Goal: Transaction & Acquisition: Purchase product/service

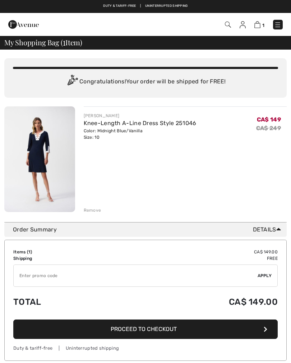
checkbox input "true"
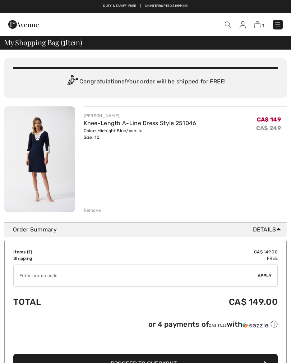
click at [19, 120] on img at bounding box center [39, 159] width 71 height 106
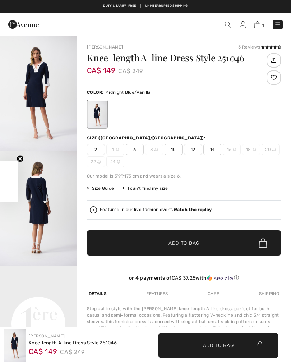
checkbox input "true"
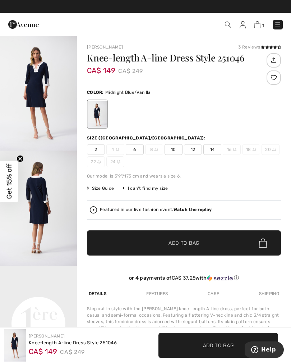
click at [29, 85] on img "1 / 4" at bounding box center [38, 92] width 77 height 115
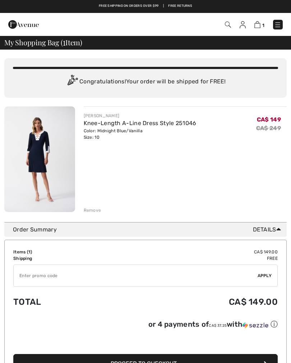
click at [271, 229] on span "Details" at bounding box center [268, 229] width 31 height 9
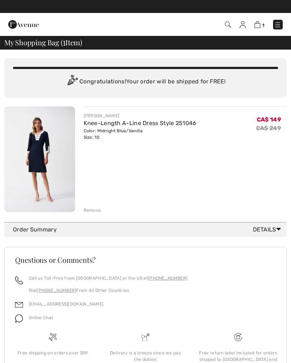
click at [16, 26] on img at bounding box center [23, 24] width 31 height 14
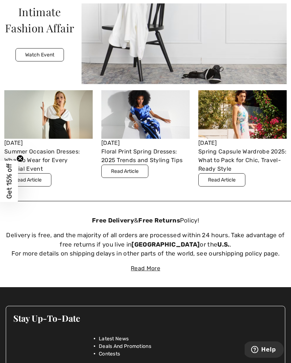
scroll to position [1559, 0]
click at [267, 349] on span "Help" at bounding box center [268, 349] width 15 height 6
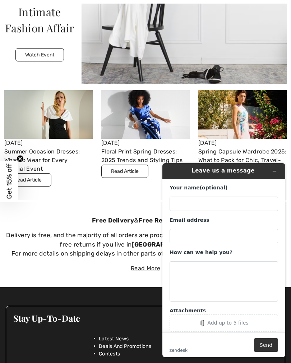
click at [275, 170] on icon "Minimize widget" at bounding box center [274, 170] width 5 height 5
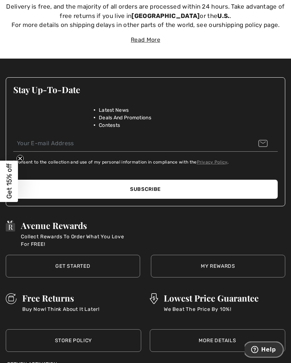
scroll to position [1787, 0]
click at [9, 191] on span "Get 15% off" at bounding box center [9, 181] width 8 height 35
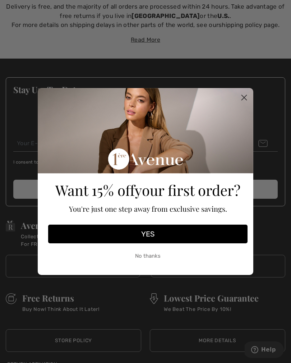
click at [78, 240] on button "YES" at bounding box center [147, 233] width 199 height 19
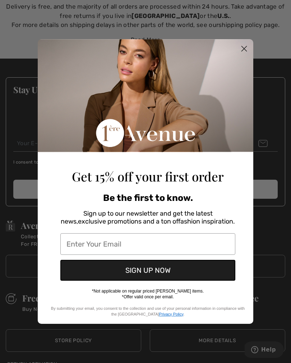
click at [76, 247] on input "Enter Your Email" at bounding box center [147, 244] width 175 height 22
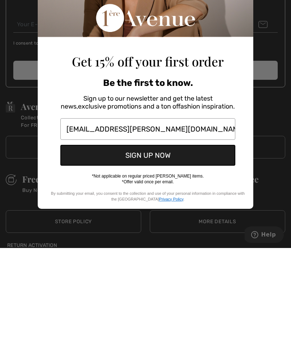
type input "[EMAIL_ADDRESS][PERSON_NAME][DOMAIN_NAME]"
click at [84, 260] on button "SIGN UP NOW" at bounding box center [147, 270] width 175 height 21
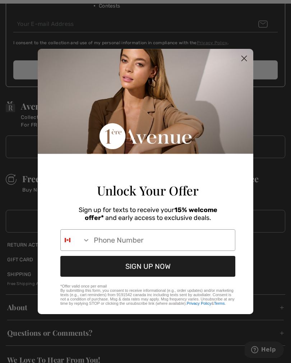
click at [85, 243] on button "Search Countries" at bounding box center [75, 239] width 29 height 21
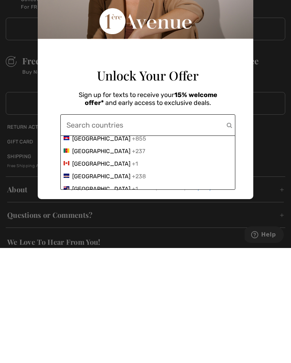
scroll to position [428, 0]
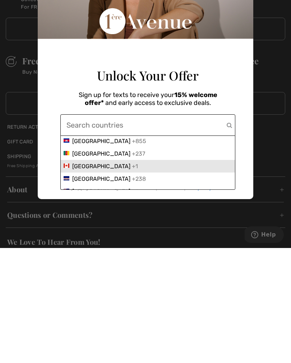
click at [73, 278] on span "[GEOGRAPHIC_DATA]" at bounding box center [101, 281] width 58 height 7
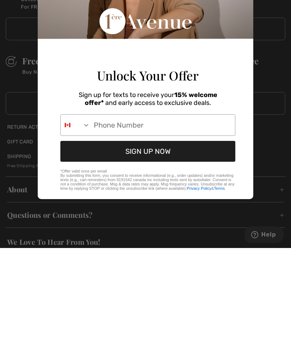
scroll to position [2024, 0]
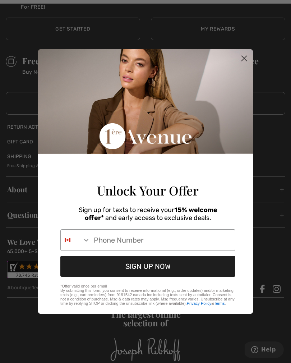
click at [111, 249] on input "Phone Number" at bounding box center [162, 239] width 145 height 21
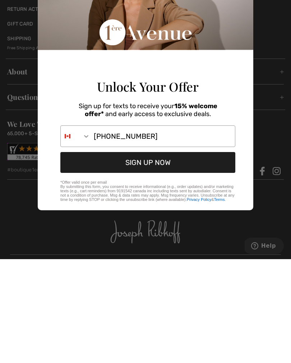
type input "[PHONE_NUMBER]"
click at [94, 256] on button "SIGN UP NOW" at bounding box center [147, 266] width 175 height 21
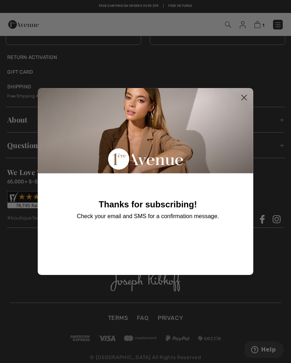
click at [244, 100] on icon "Close dialog" at bounding box center [244, 97] width 5 height 5
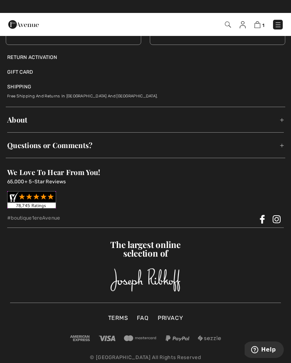
click at [257, 24] on img at bounding box center [257, 24] width 6 height 7
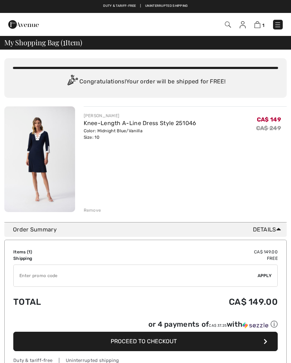
click at [29, 174] on img at bounding box center [39, 159] width 71 height 106
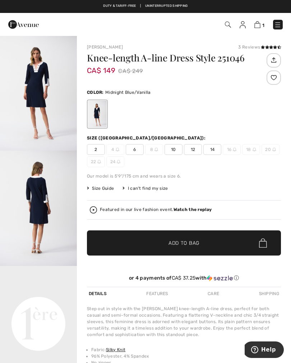
click at [38, 93] on img "1 / 4" at bounding box center [38, 92] width 77 height 115
